Goal: Information Seeking & Learning: Learn about a topic

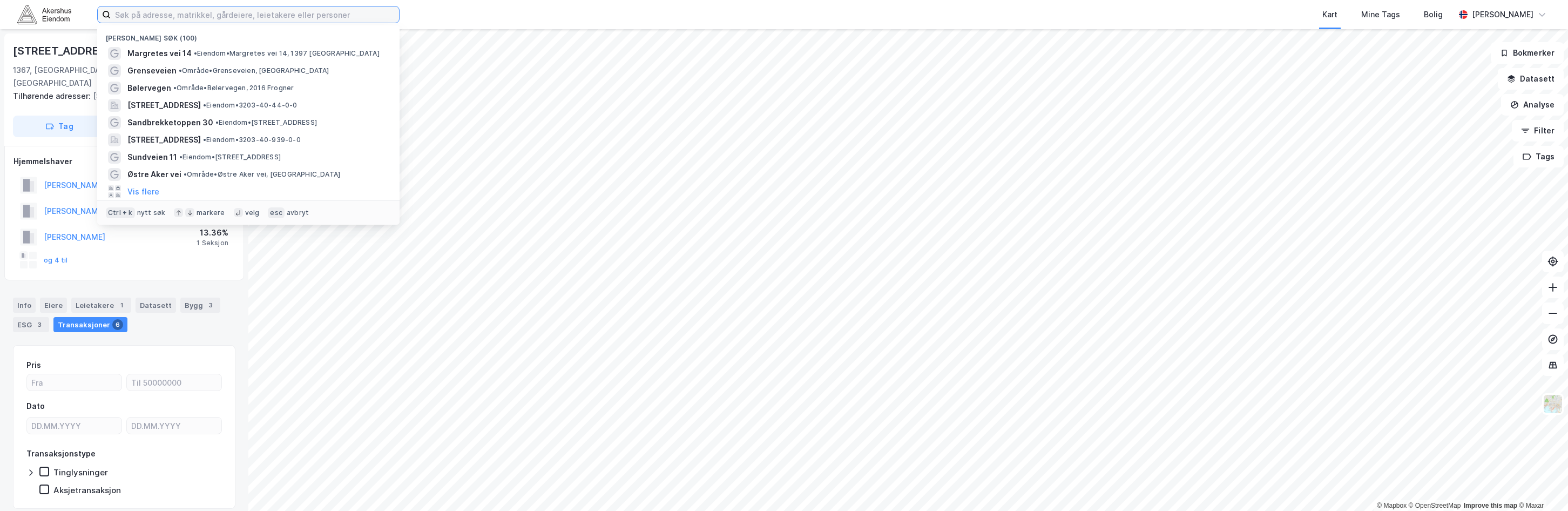
click at [145, 16] on input at bounding box center [255, 15] width 289 height 16
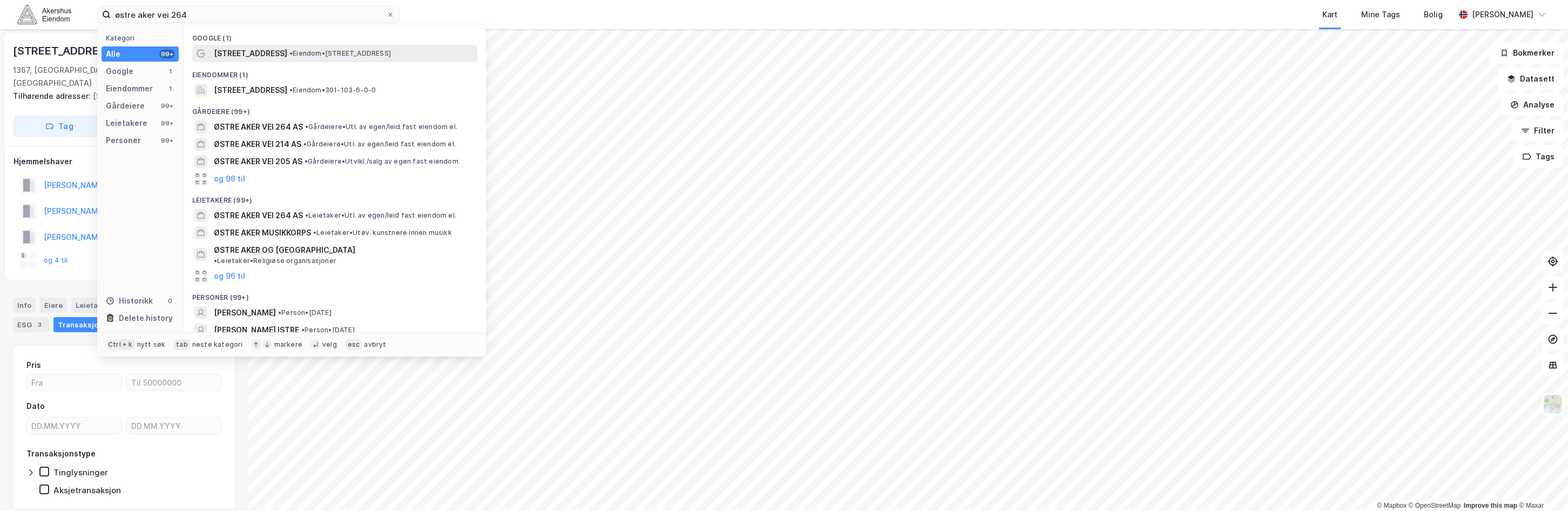
click at [271, 57] on span "[STREET_ADDRESS]" at bounding box center [250, 53] width 74 height 13
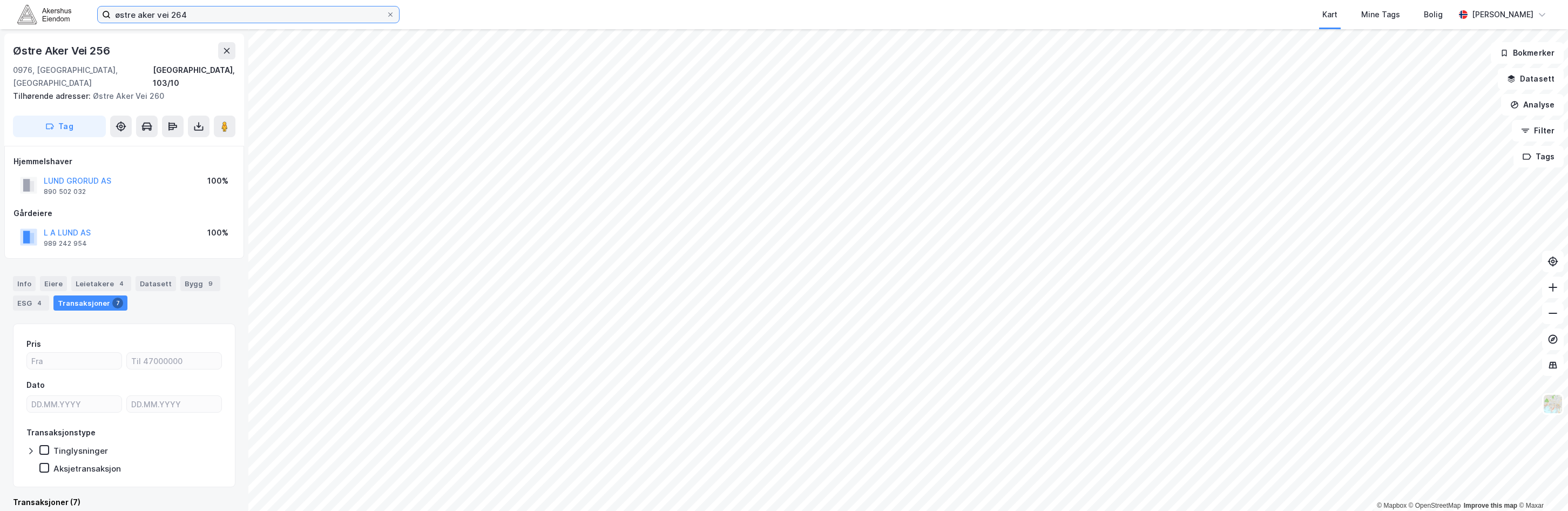
click at [138, 14] on input "østre aker vei 264" at bounding box center [248, 15] width 275 height 16
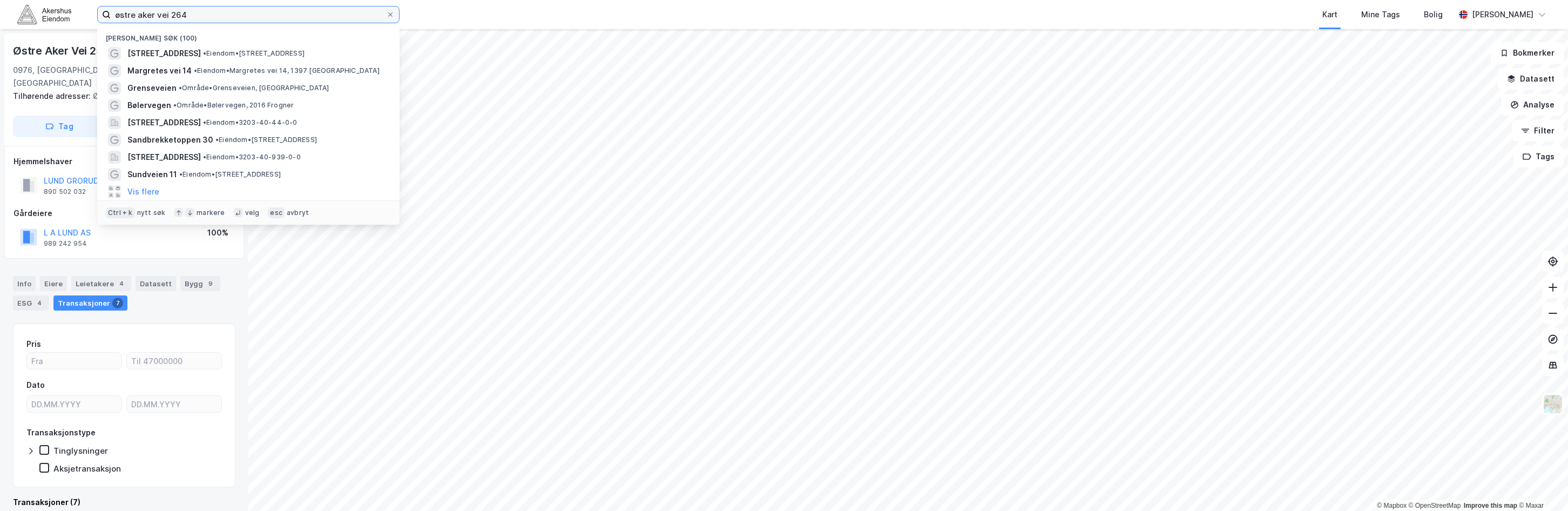
click at [138, 14] on input "østre aker vei 264" at bounding box center [248, 15] width 275 height 16
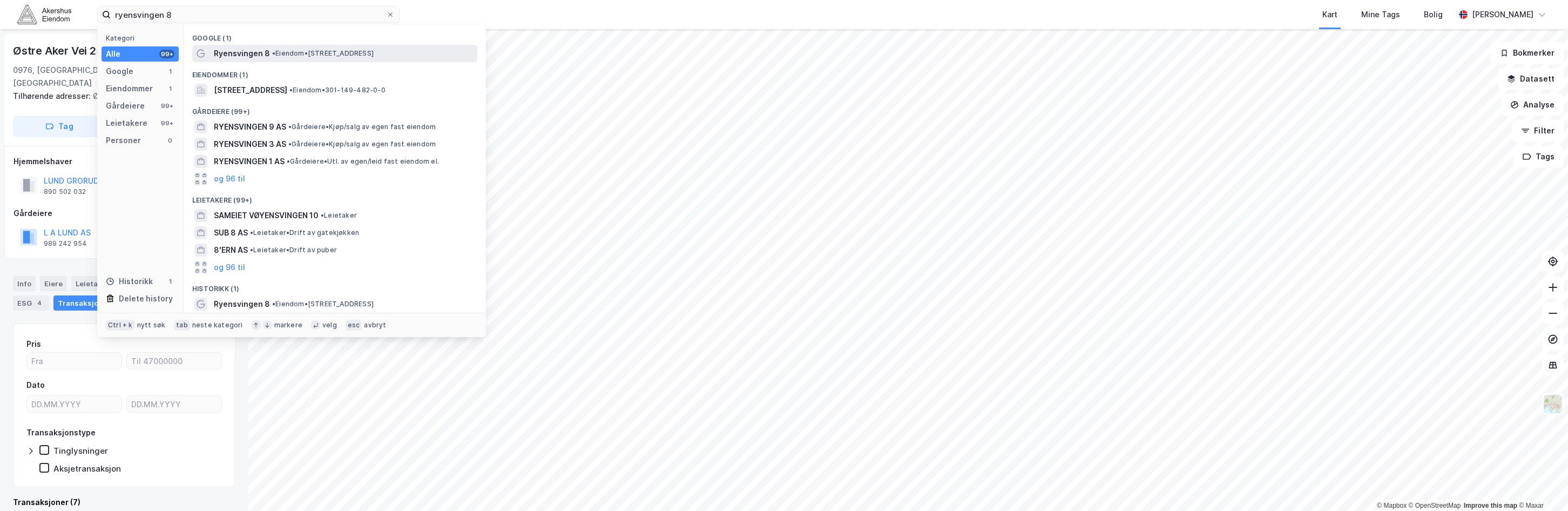
click at [265, 55] on span "Ryensvingen 8" at bounding box center [242, 53] width 56 height 13
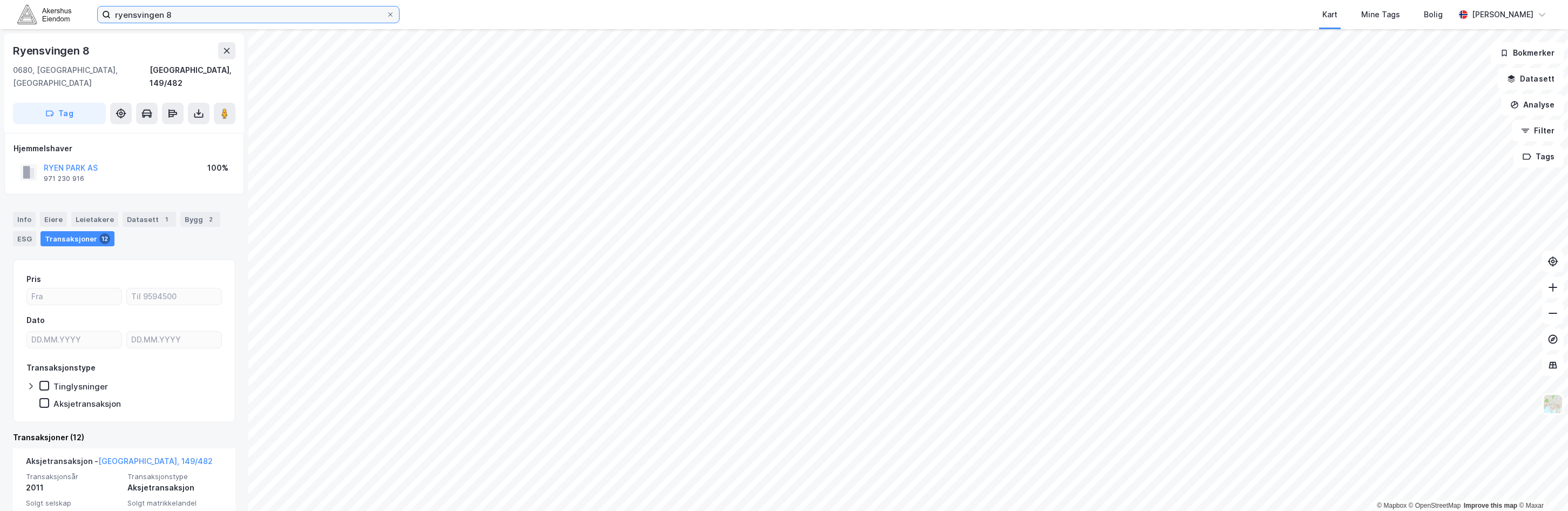
click at [176, 12] on input "ryensvingen 8" at bounding box center [248, 15] width 275 height 16
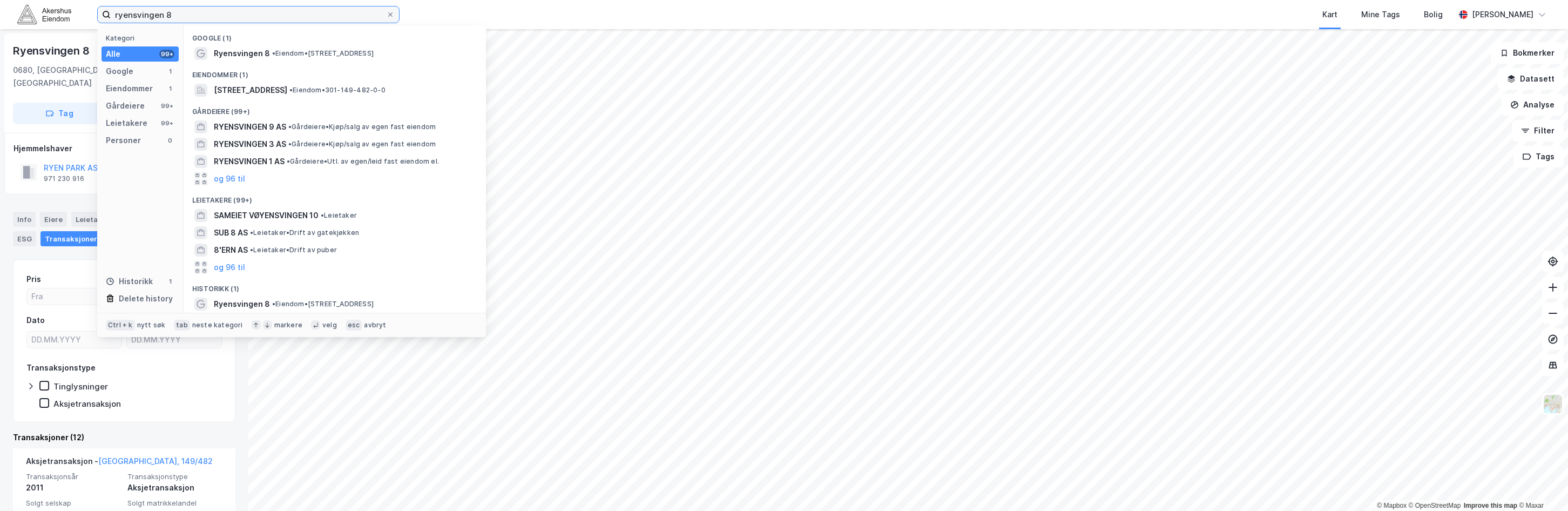
click at [176, 12] on input "ryensvingen 8" at bounding box center [248, 15] width 275 height 16
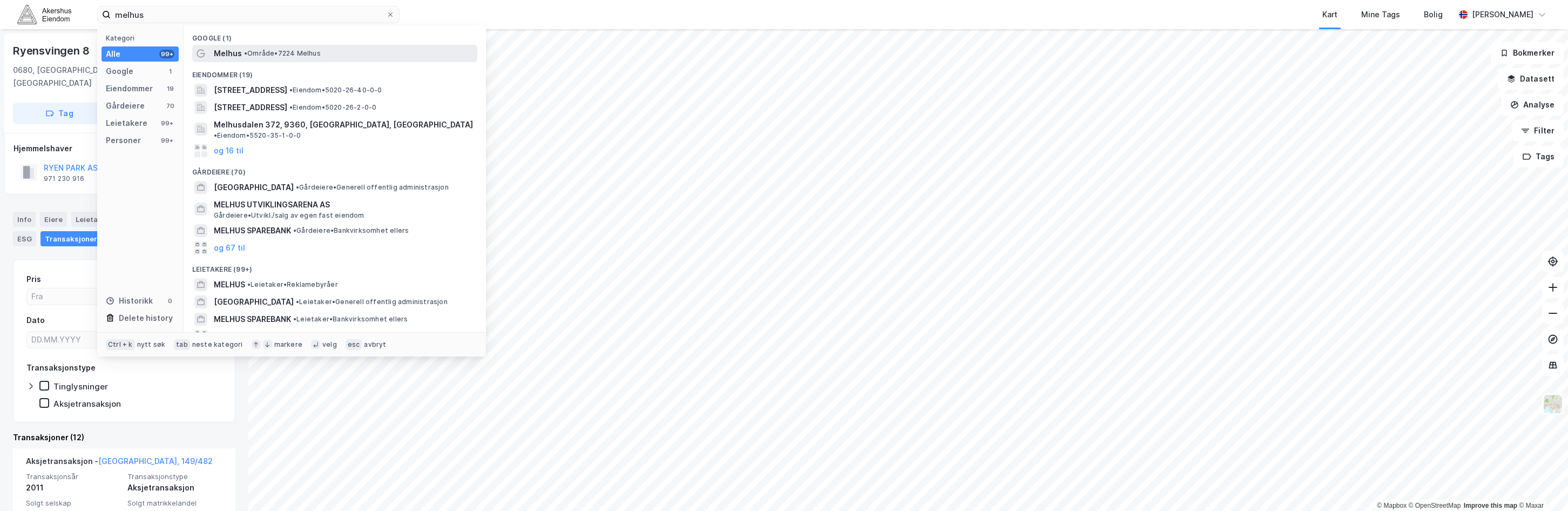
click at [271, 56] on span "• Område • 7224 [GEOGRAPHIC_DATA]" at bounding box center [282, 54] width 77 height 9
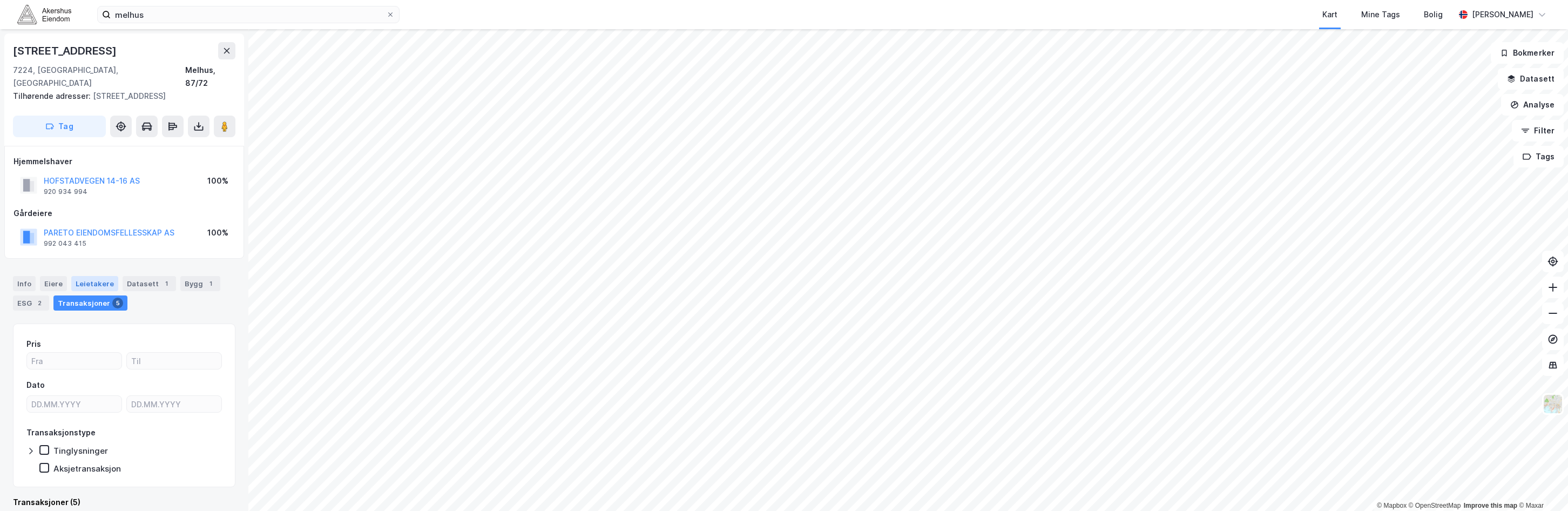
click at [93, 276] on div "Leietakere" at bounding box center [94, 283] width 47 height 15
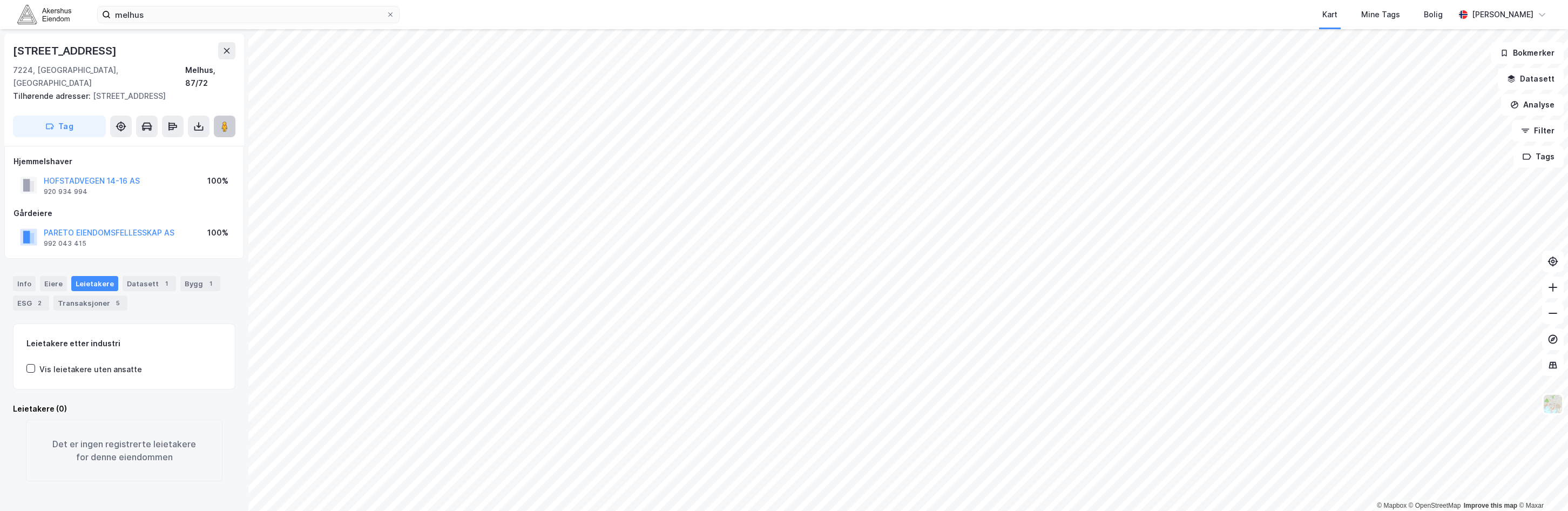
click at [227, 121] on image at bounding box center [225, 127] width 7 height 11
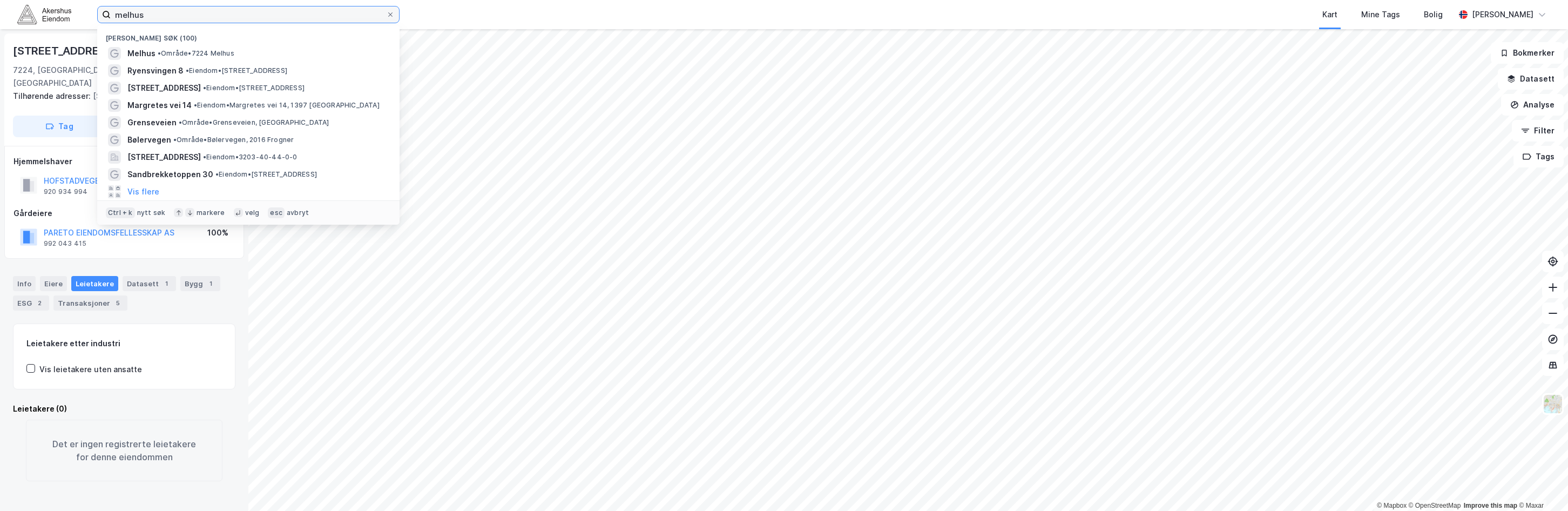
click at [149, 15] on input "melhus" at bounding box center [248, 15] width 275 height 16
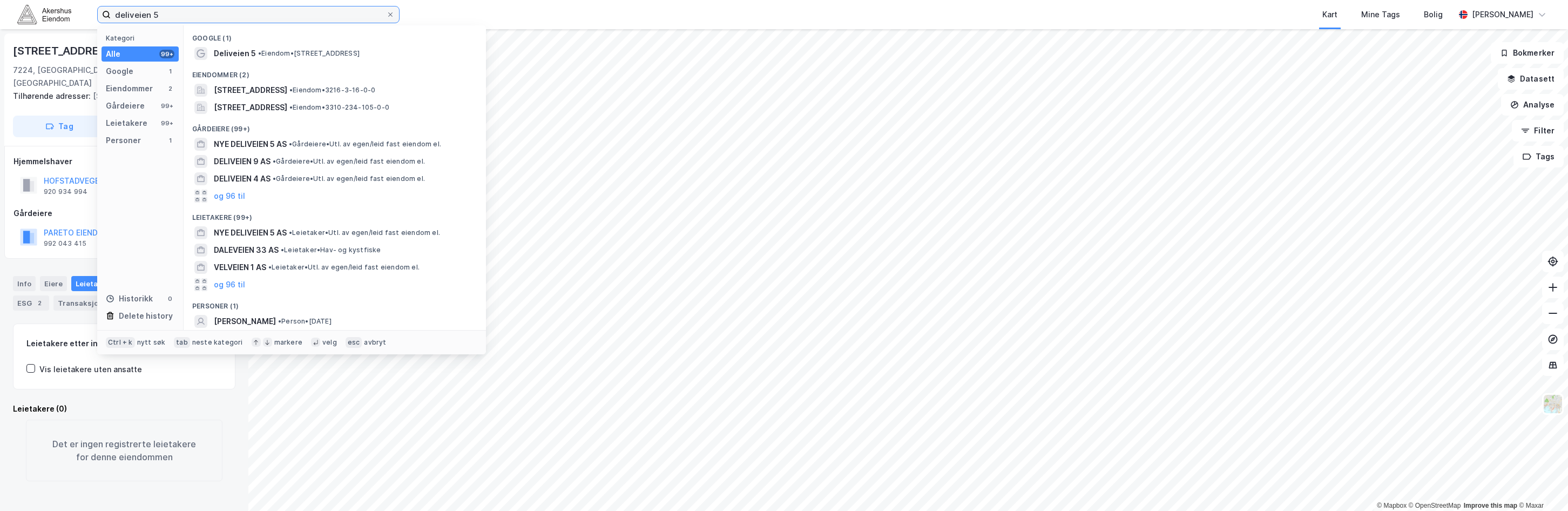
drag, startPoint x: 163, startPoint y: 16, endPoint x: 92, endPoint y: 16, distance: 71.0
click at [92, 16] on div "deliveien 5 Kategori Alle 99+ Google 1 Eiendommer 2 Gårdeiere 99+ Leietakere 99…" at bounding box center [784, 15] width 1568 height 29
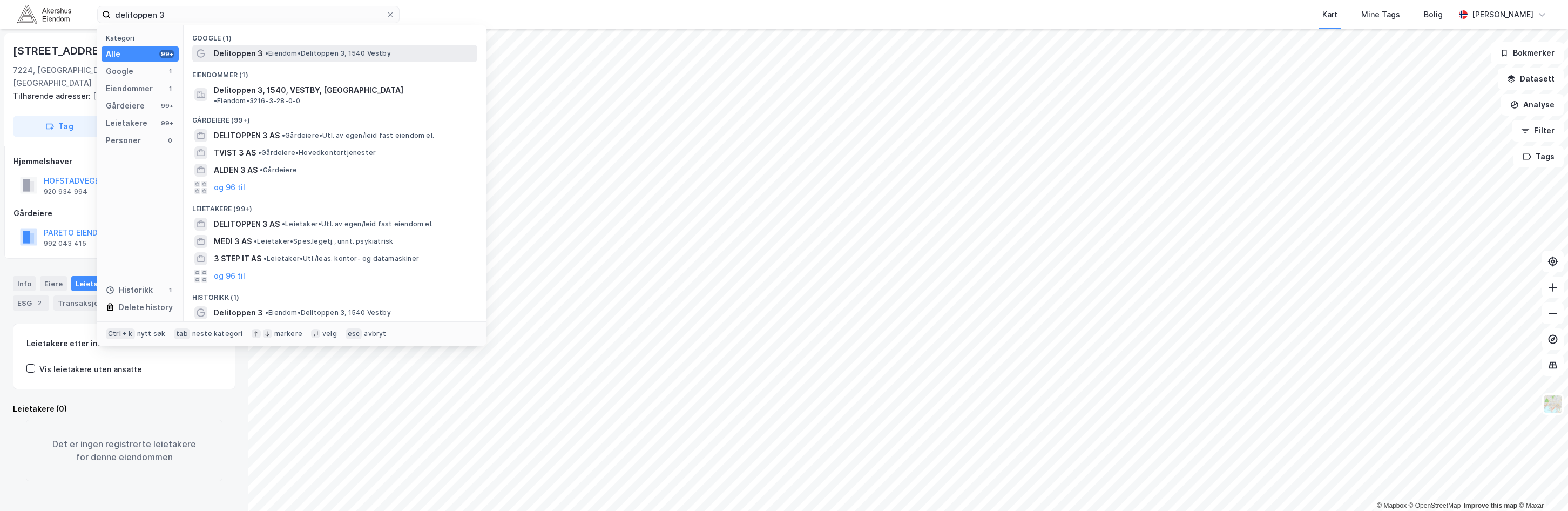
click at [220, 55] on span "Delitoppen 3" at bounding box center [238, 53] width 49 height 13
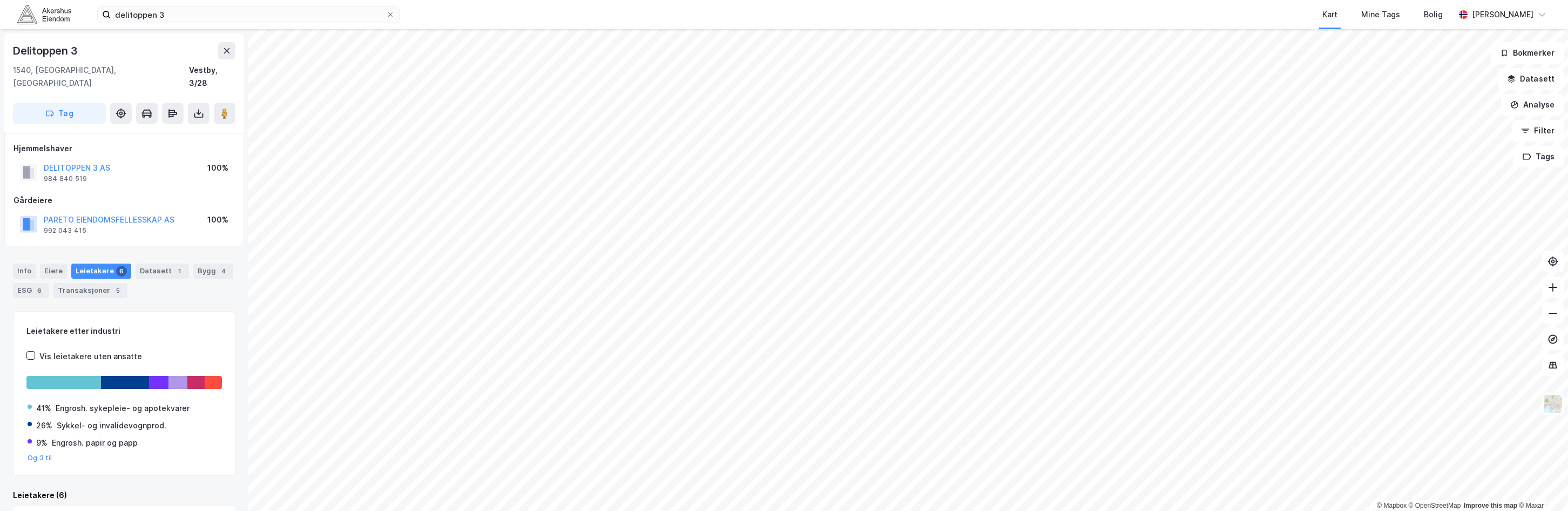
click at [1116, 29] on div "delitoppen 3 Kart Mine Tags Bolig [PERSON_NAME] © Mapbox © OpenStreetMap Improv…" at bounding box center [784, 255] width 1568 height 511
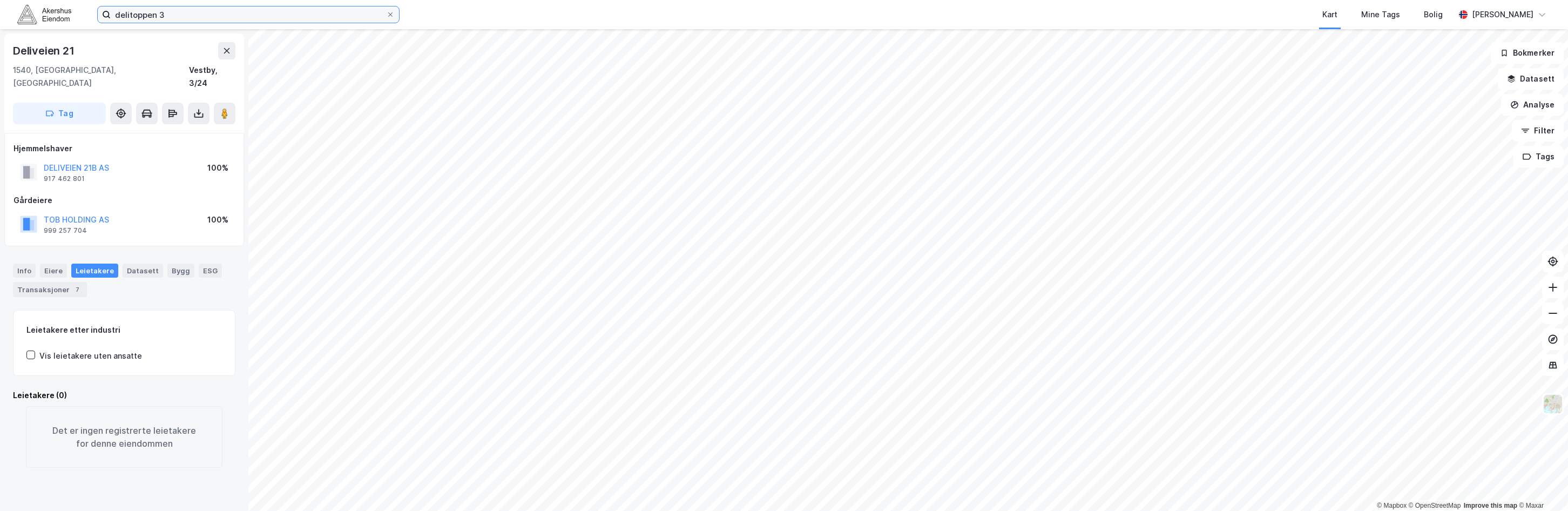
click at [261, 21] on input "delitoppen 3" at bounding box center [248, 15] width 275 height 16
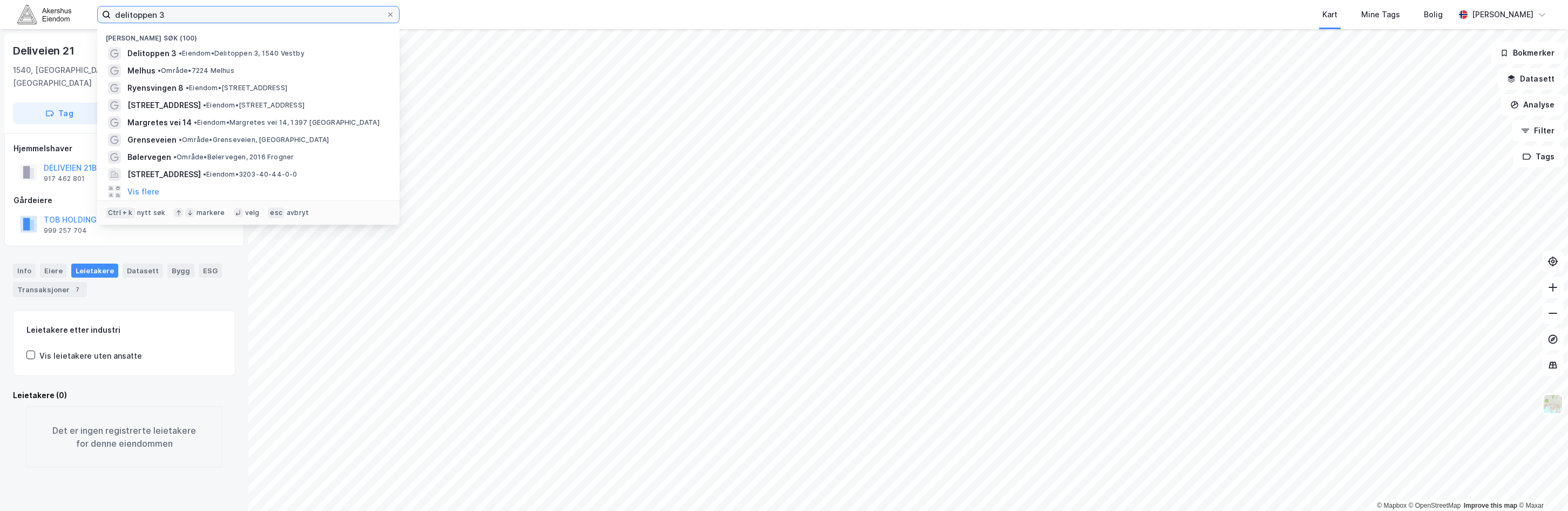
click at [261, 21] on input "delitoppen 3" at bounding box center [248, 15] width 275 height 16
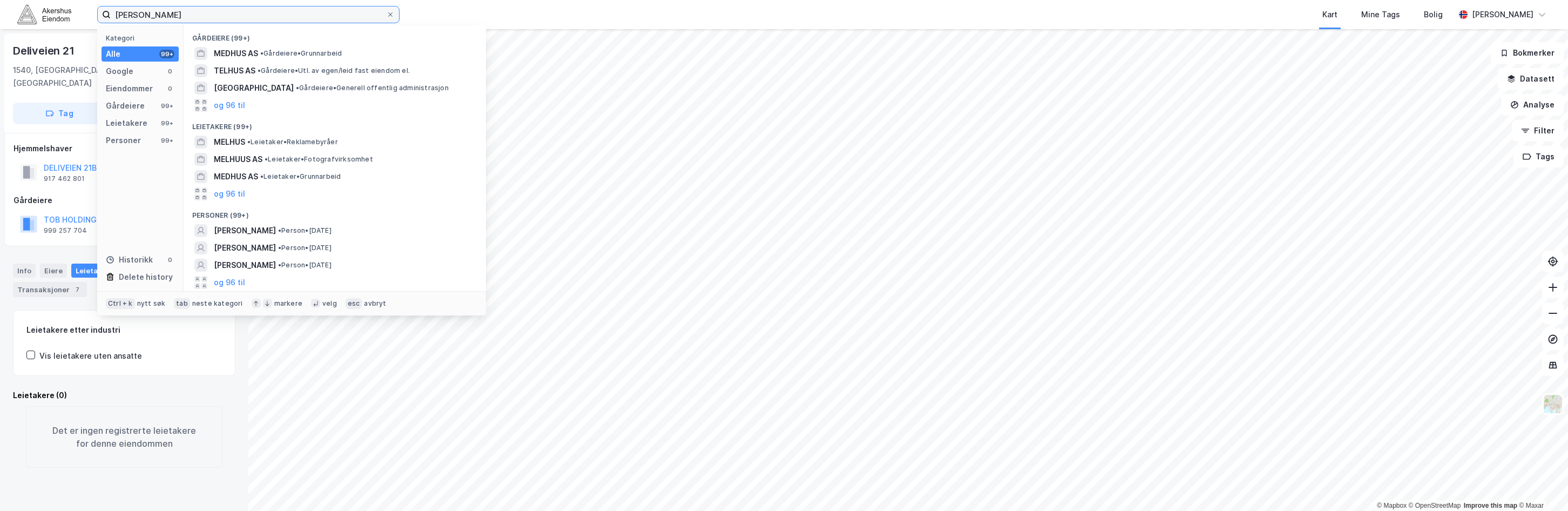
click at [215, 18] on input "[PERSON_NAME]" at bounding box center [248, 15] width 275 height 16
drag, startPoint x: 155, startPoint y: 18, endPoint x: 63, endPoint y: 3, distance: 93.2
click at [63, 3] on div "[PERSON_NAME] Kategori Alle 99+ Google 0 Eiendommer 0 Gårdeiere 99+ Leietakere …" at bounding box center [784, 15] width 1568 height 29
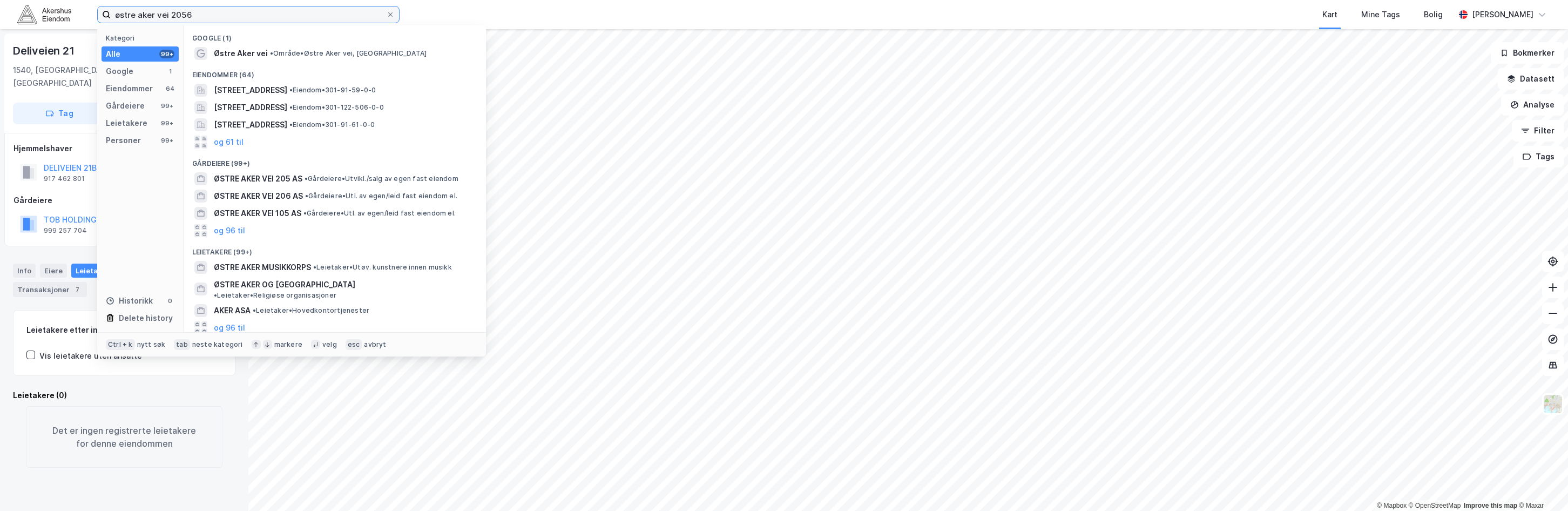
click at [177, 14] on input "østre aker vei 2056" at bounding box center [248, 15] width 275 height 16
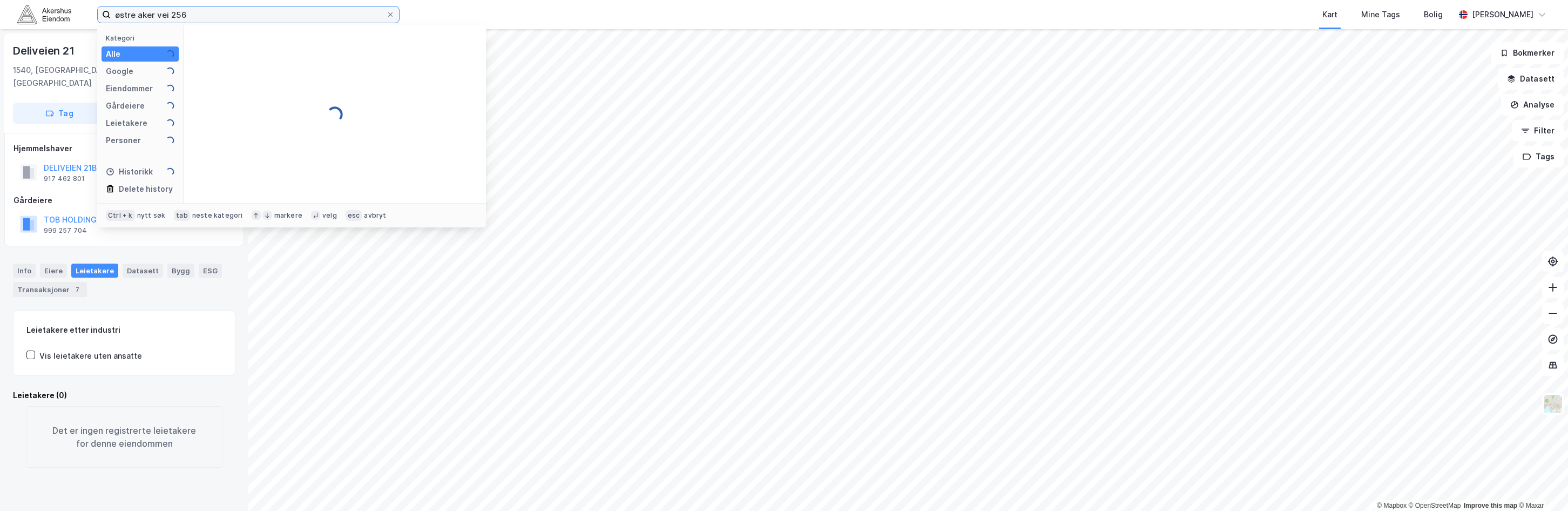
type input "østre aker vei 256"
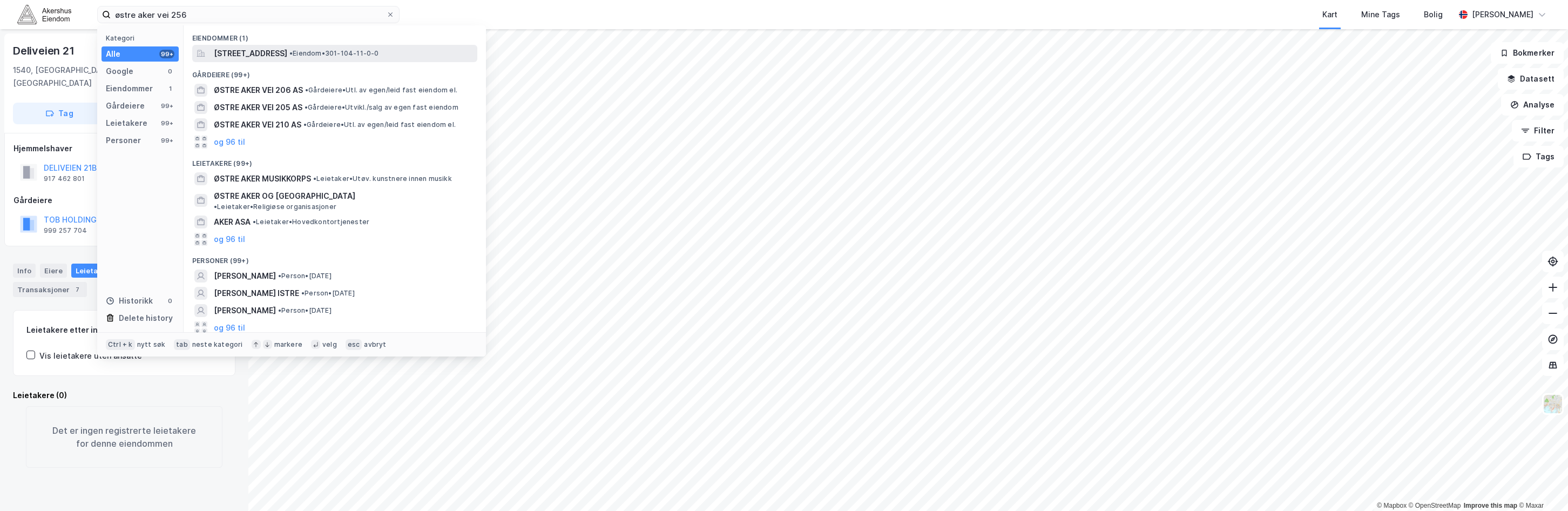
click at [281, 50] on span "[STREET_ADDRESS]" at bounding box center [250, 53] width 74 height 13
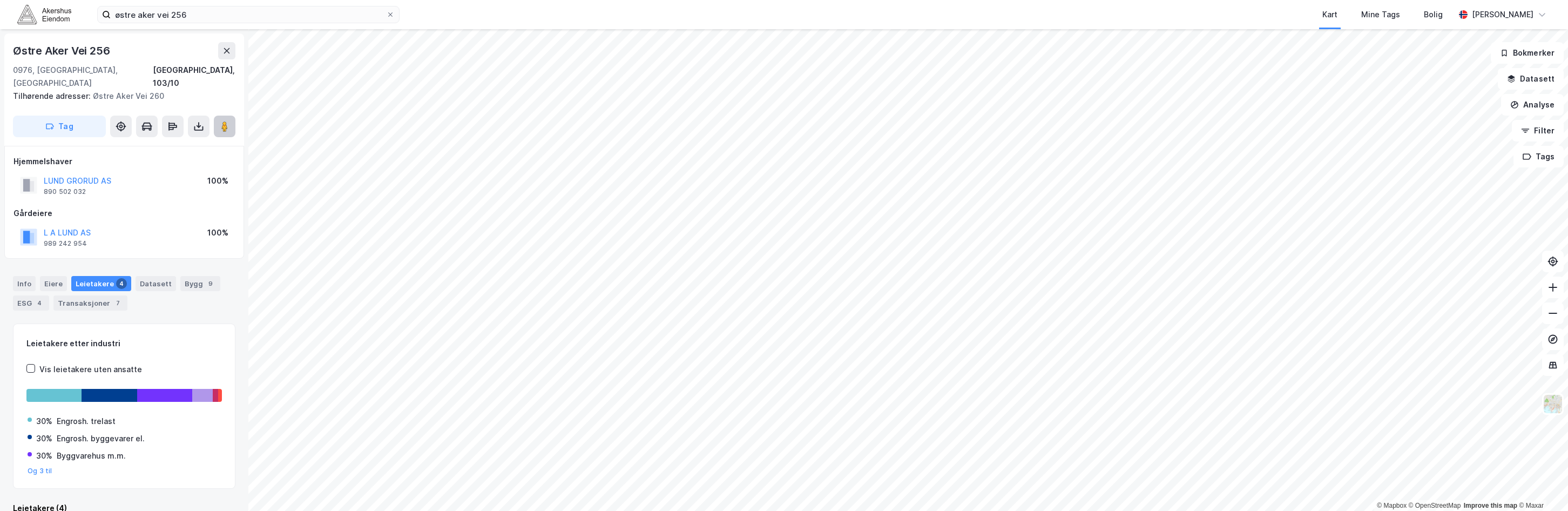
click at [226, 121] on image at bounding box center [225, 127] width 7 height 11
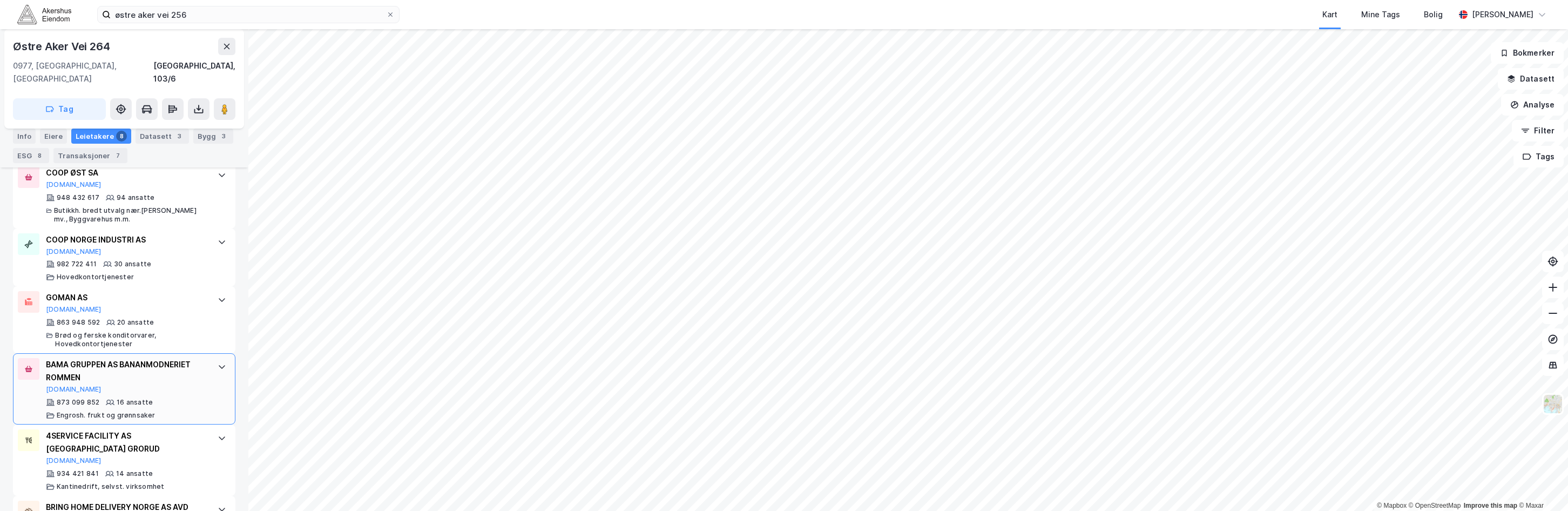
scroll to position [453, 0]
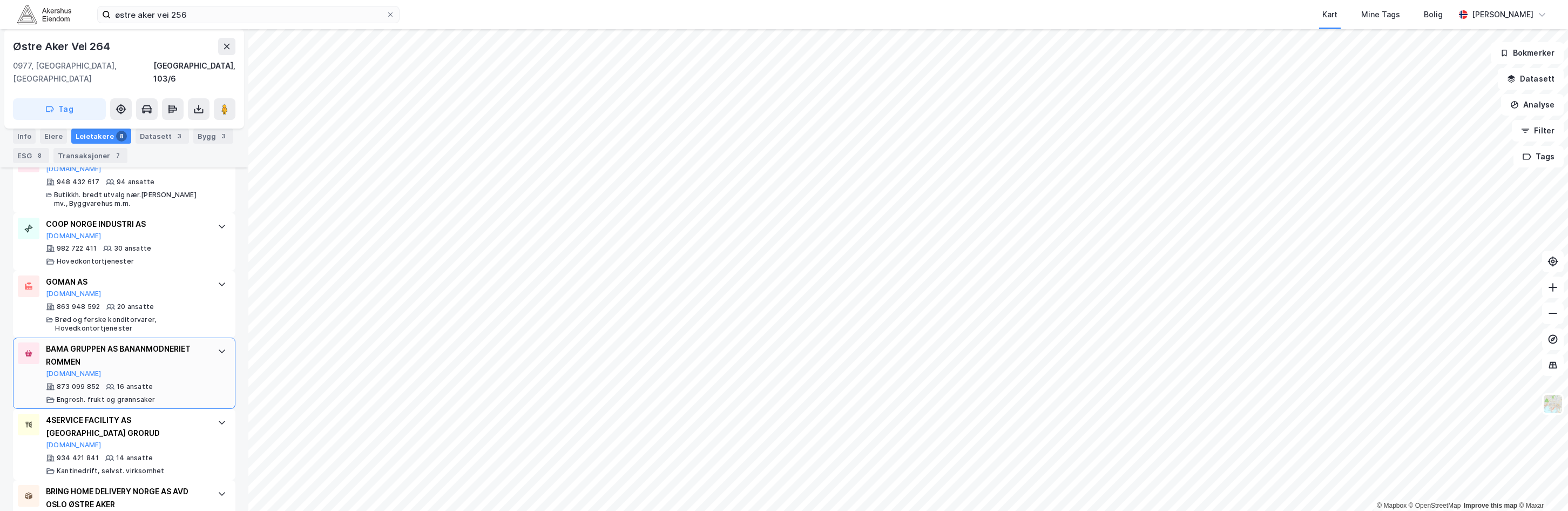
click at [217, 347] on icon at bounding box center [222, 351] width 9 height 9
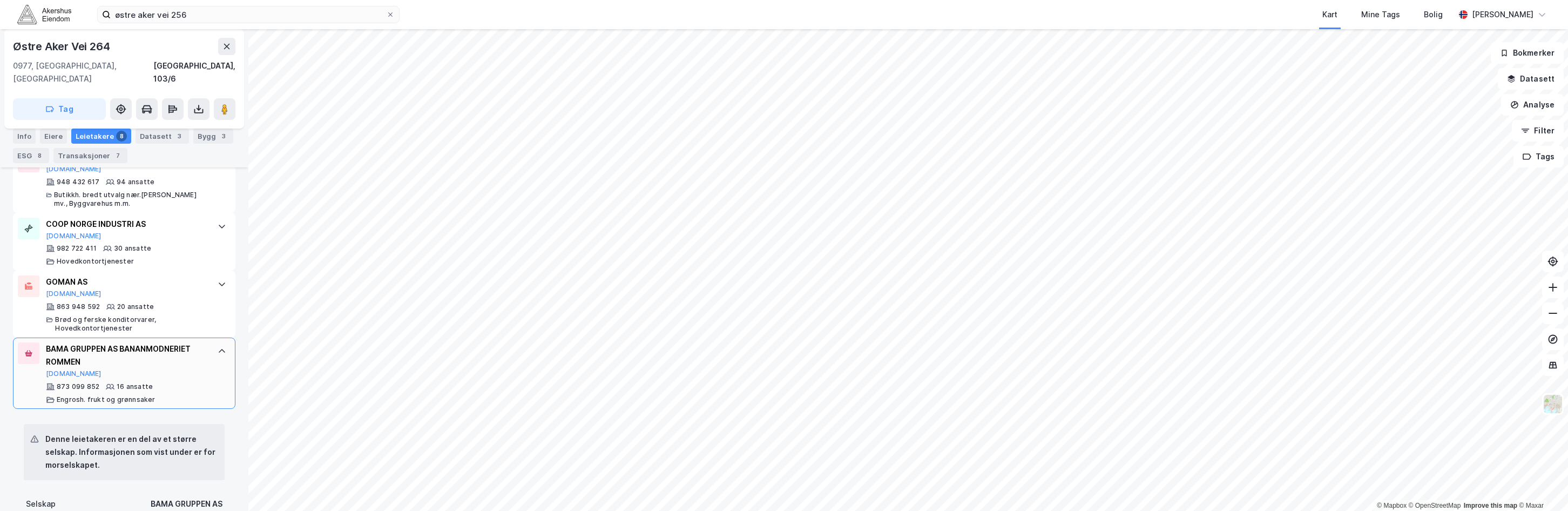
click at [217, 347] on icon at bounding box center [222, 351] width 9 height 9
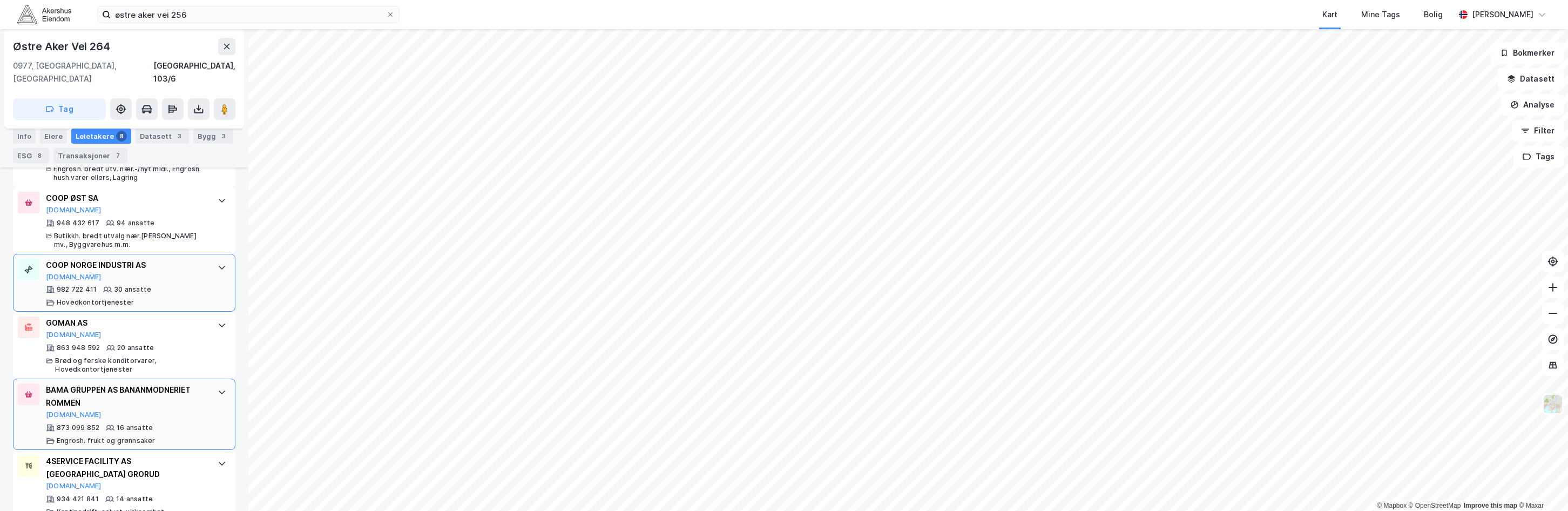
scroll to position [378, 0]
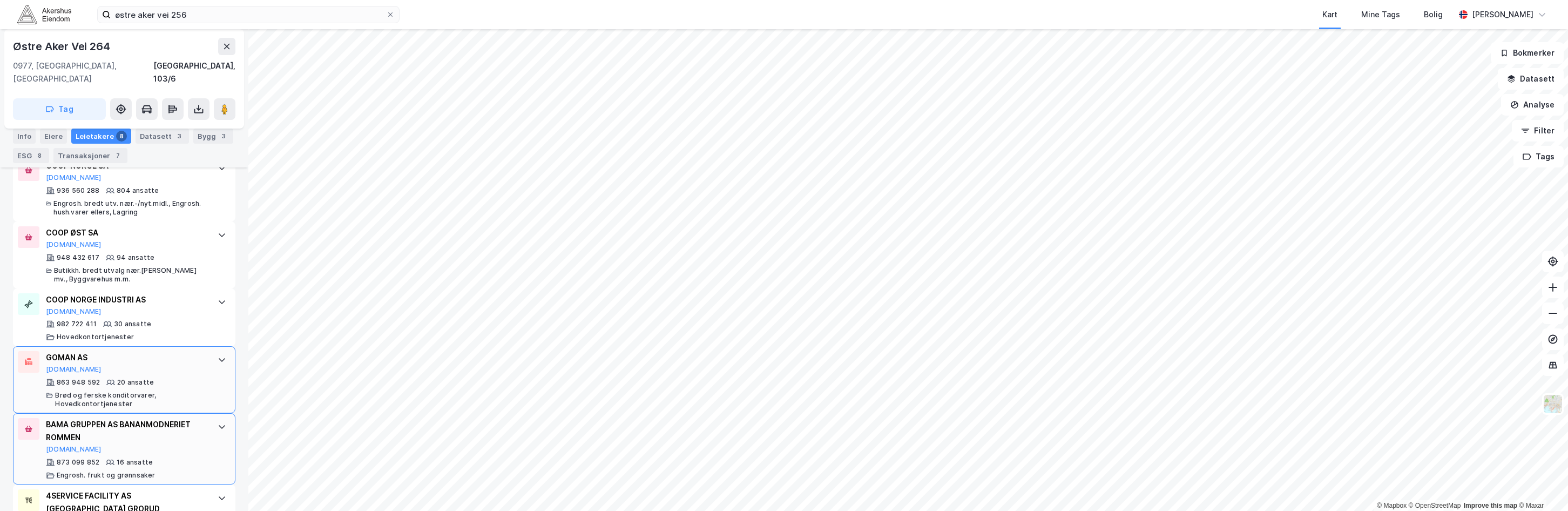
click at [170, 351] on div "GOMAN AS [DOMAIN_NAME]" at bounding box center [126, 362] width 161 height 23
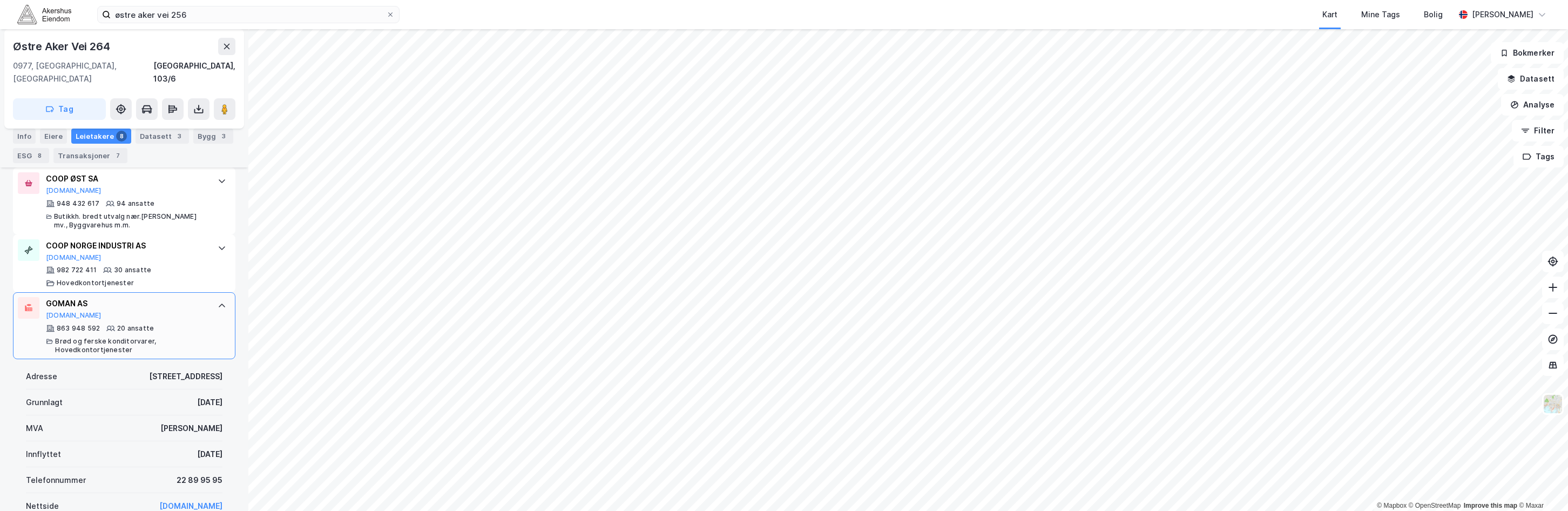
scroll to position [485, 0]
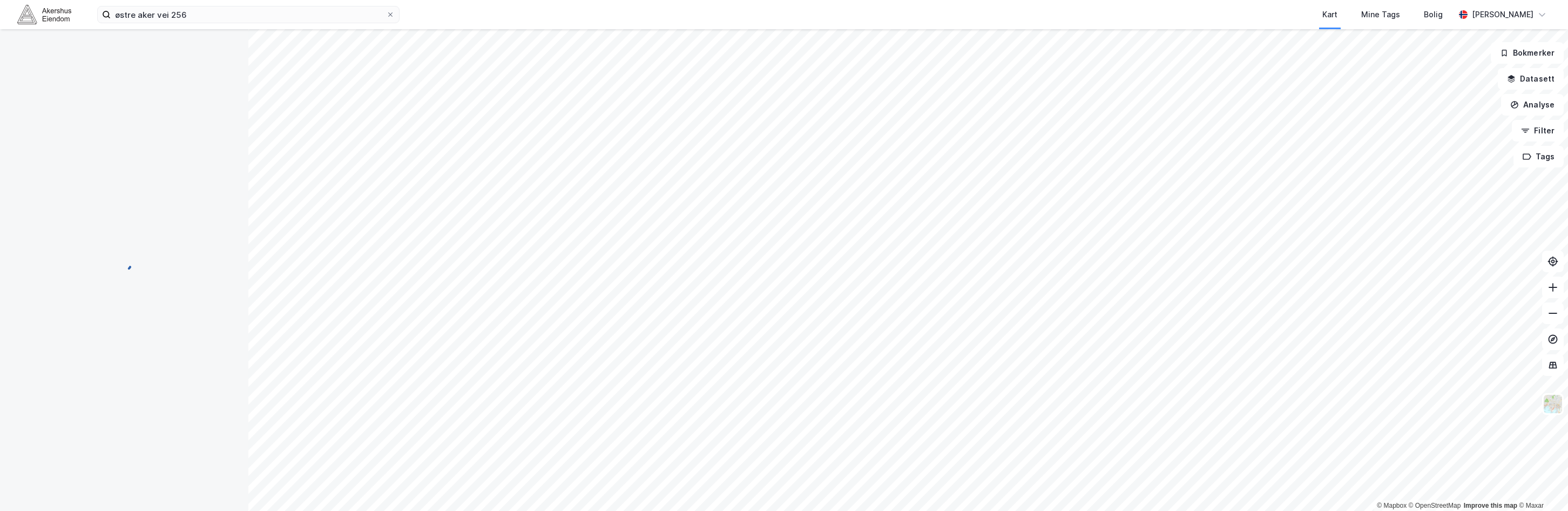
scroll to position [8, 0]
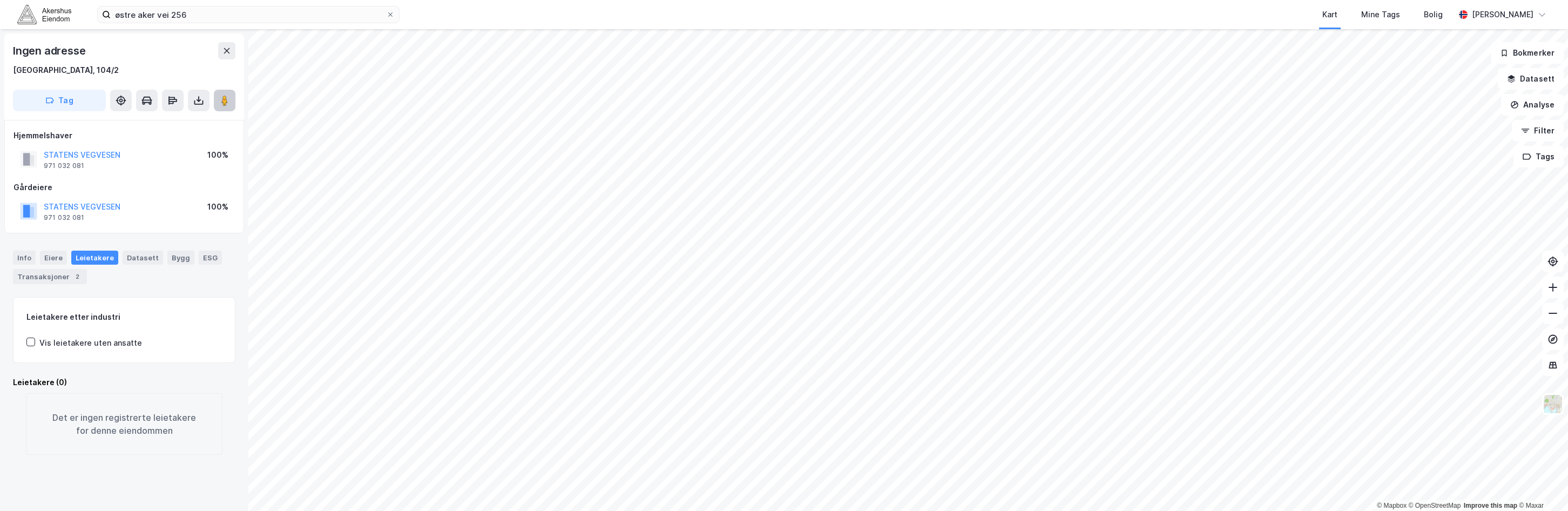
click at [221, 105] on icon at bounding box center [225, 100] width 11 height 11
click at [228, 105] on icon at bounding box center [225, 100] width 11 height 11
click at [223, 103] on image at bounding box center [225, 100] width 7 height 11
